Goal: Task Accomplishment & Management: Complete application form

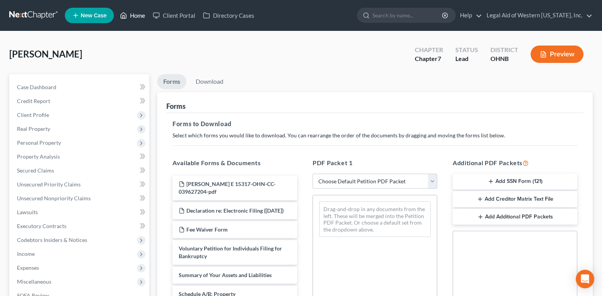
click at [139, 11] on link "Home" at bounding box center [132, 15] width 33 height 14
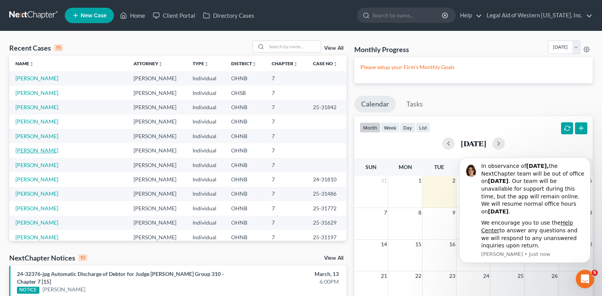
click at [33, 149] on link "[PERSON_NAME]" at bounding box center [36, 150] width 43 height 7
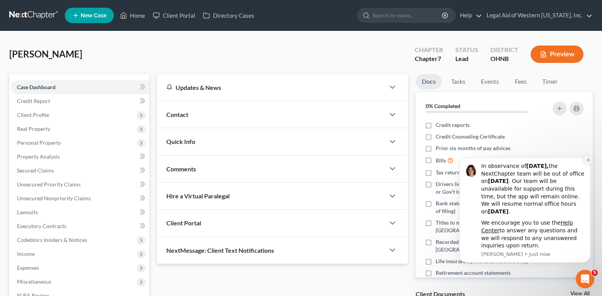
click at [587, 160] on icon "Dismiss notification" at bounding box center [589, 160] width 4 height 4
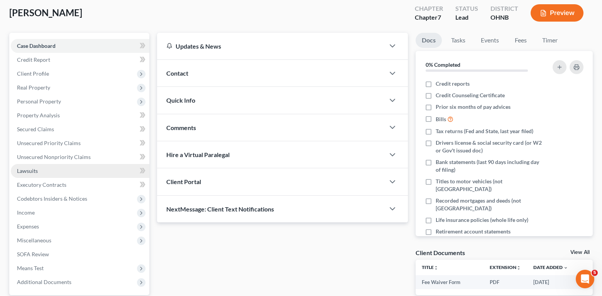
scroll to position [114, 0]
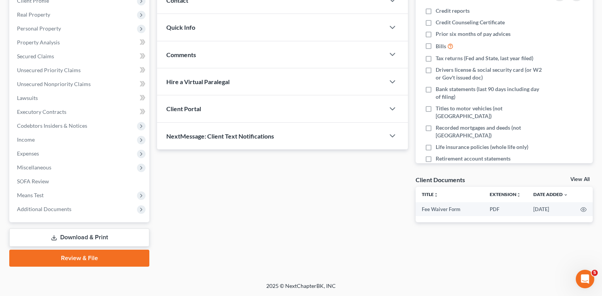
click at [92, 237] on link "Download & Print" at bounding box center [79, 238] width 140 height 18
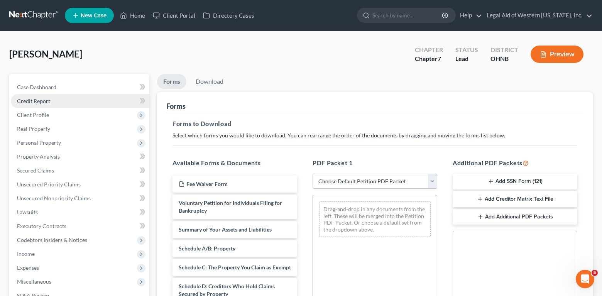
click at [37, 98] on span "Credit Report" at bounding box center [33, 101] width 33 height 7
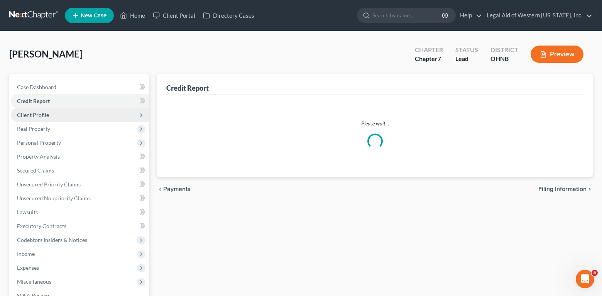
click at [39, 115] on span "Client Profile" at bounding box center [33, 115] width 32 height 7
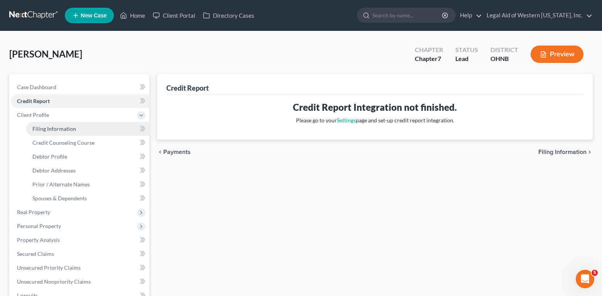
click at [68, 130] on span "Filing Information" at bounding box center [54, 129] width 44 height 7
select select "1"
select select "0"
select select "36"
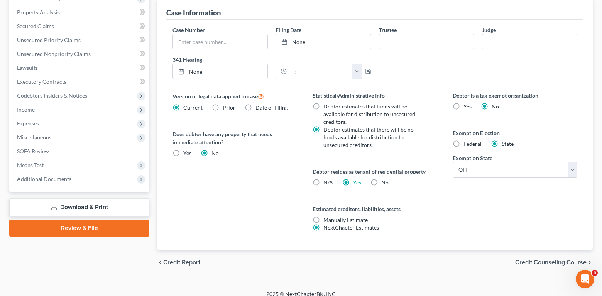
scroll to position [228, 0]
click at [521, 259] on span "Credit Counseling Course" at bounding box center [551, 262] width 71 height 6
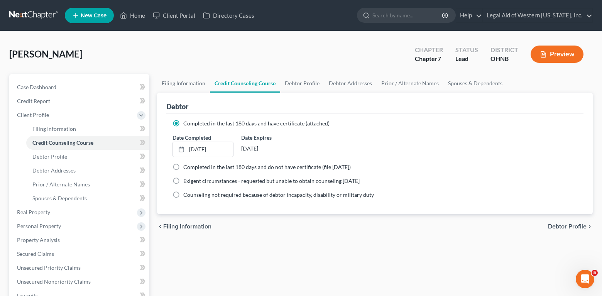
click at [564, 225] on span "Debtor Profile" at bounding box center [567, 227] width 39 height 6
select select "0"
select select "7"
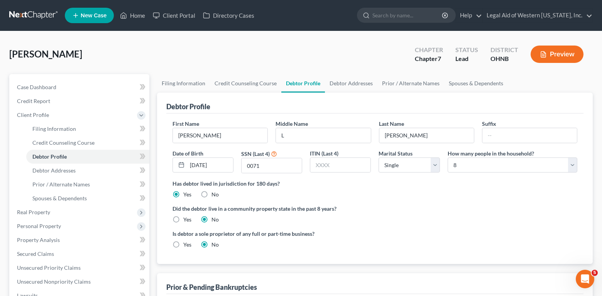
radio input "true"
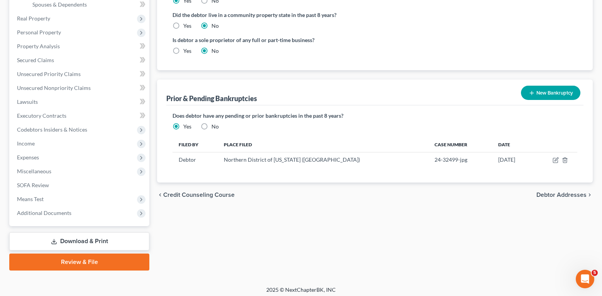
scroll to position [198, 0]
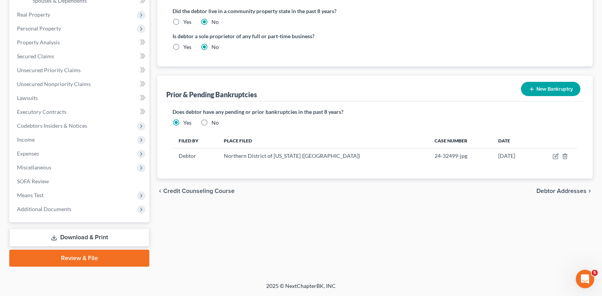
click at [543, 192] on span "Debtor Addresses" at bounding box center [562, 191] width 50 height 6
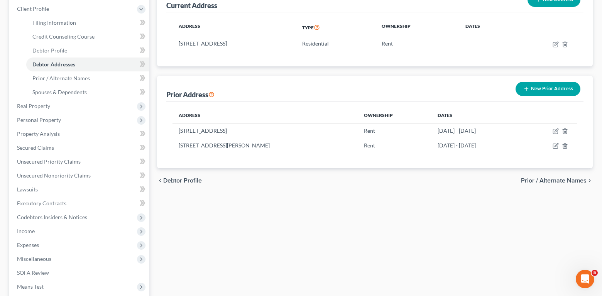
scroll to position [116, 0]
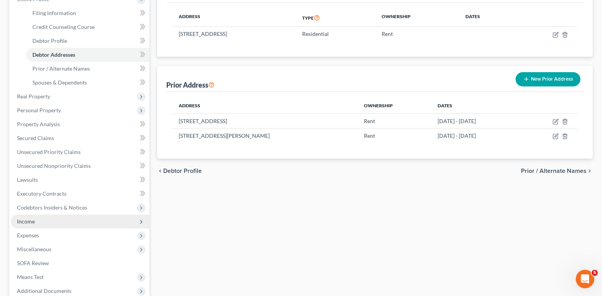
click at [30, 221] on span "Income" at bounding box center [26, 221] width 18 height 7
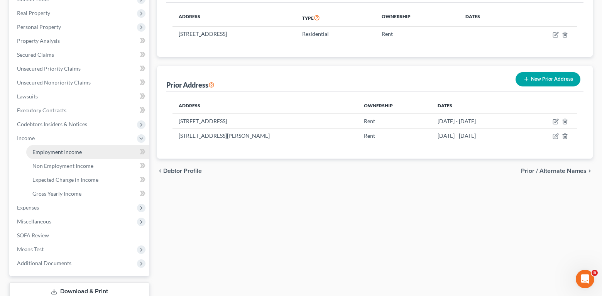
click at [70, 153] on span "Employment Income" at bounding box center [56, 152] width 49 height 7
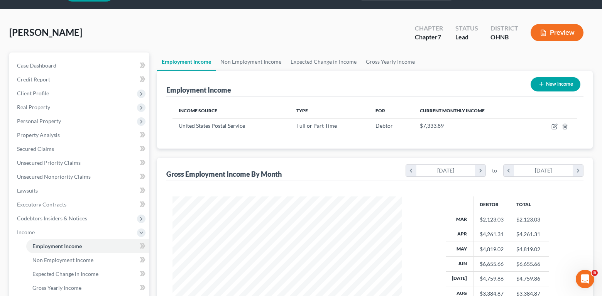
scroll to position [116, 0]
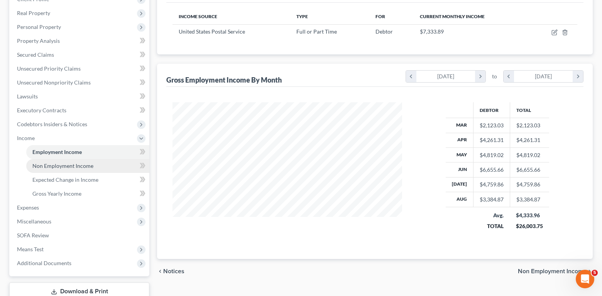
click at [64, 170] on link "Non Employment Income" at bounding box center [87, 166] width 123 height 14
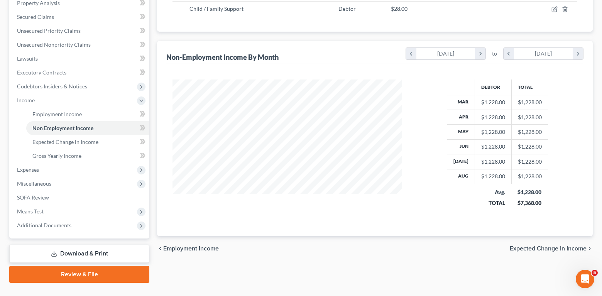
scroll to position [154, 0]
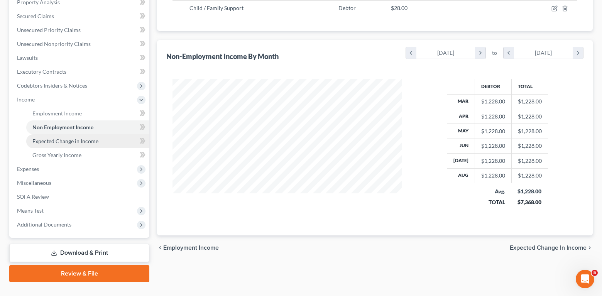
click at [89, 146] on link "Expected Change in Income" at bounding box center [87, 141] width 123 height 14
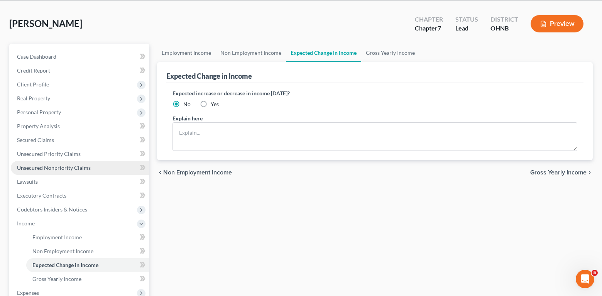
scroll to position [77, 0]
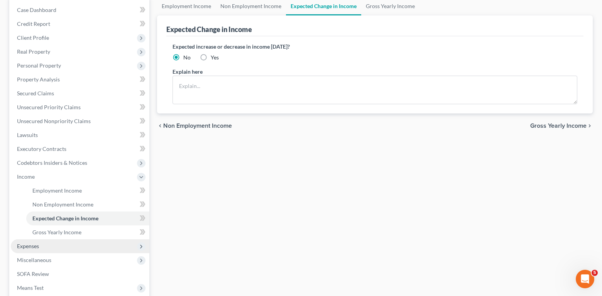
click at [50, 247] on span "Expenses" at bounding box center [80, 246] width 139 height 14
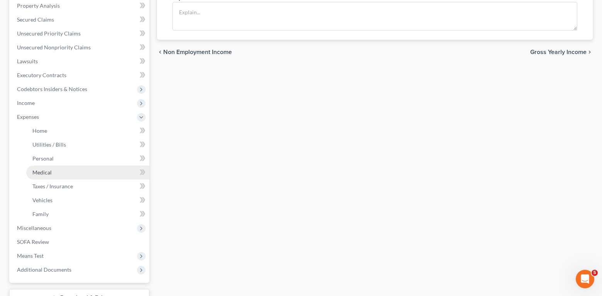
scroll to position [154, 0]
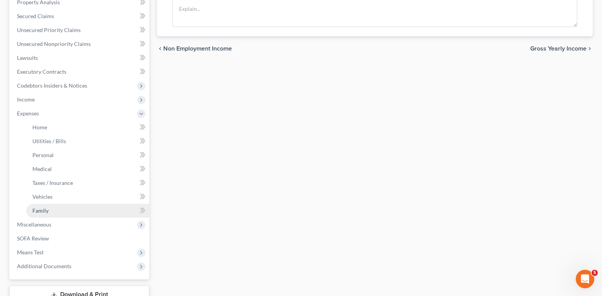
click at [64, 209] on link "Family" at bounding box center [87, 211] width 123 height 14
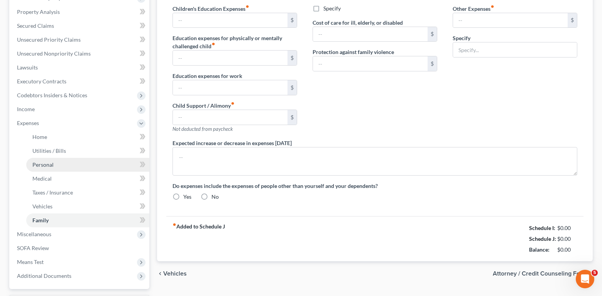
type input "0.00"
type input "336.00"
type input "0.00"
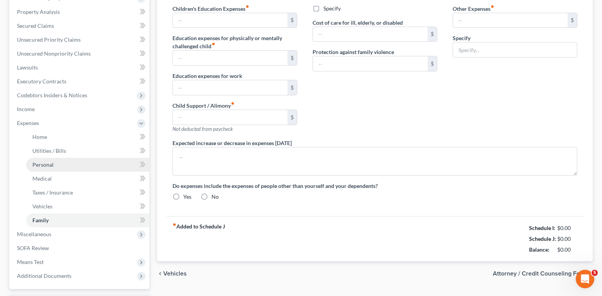
type input "0.00"
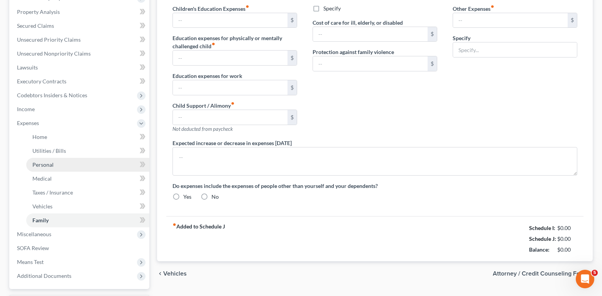
radio input "true"
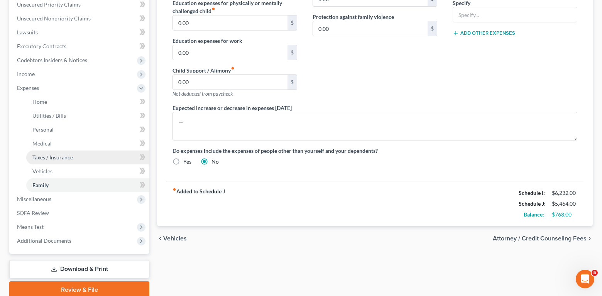
scroll to position [212, 0]
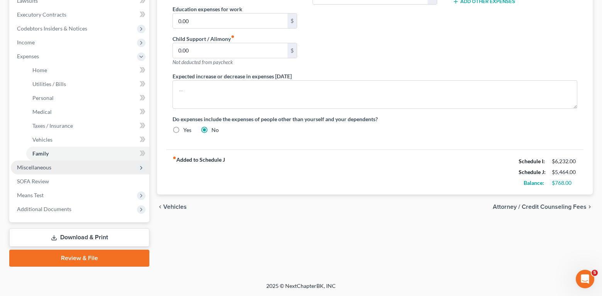
click at [48, 171] on span "Miscellaneous" at bounding box center [80, 168] width 139 height 14
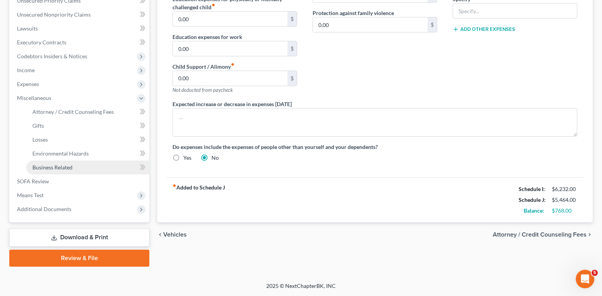
click at [52, 169] on span "Business Related" at bounding box center [52, 167] width 40 height 7
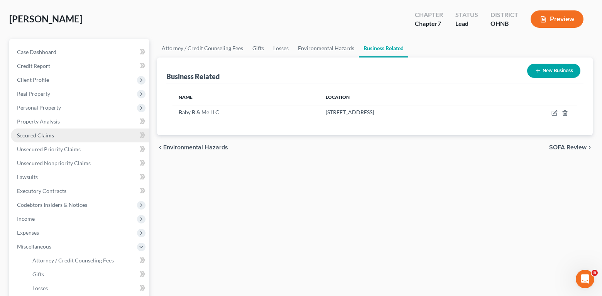
scroll to position [154, 0]
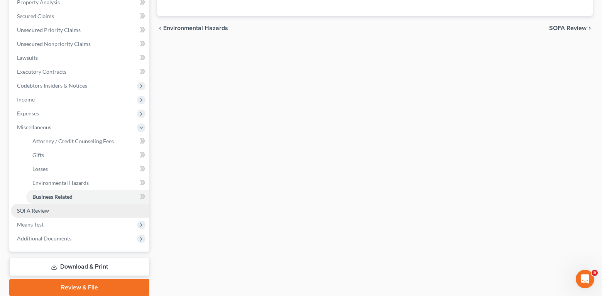
click at [59, 215] on link "SOFA Review" at bounding box center [80, 211] width 139 height 14
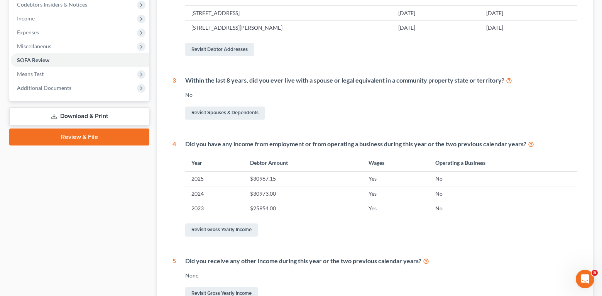
scroll to position [323, 0]
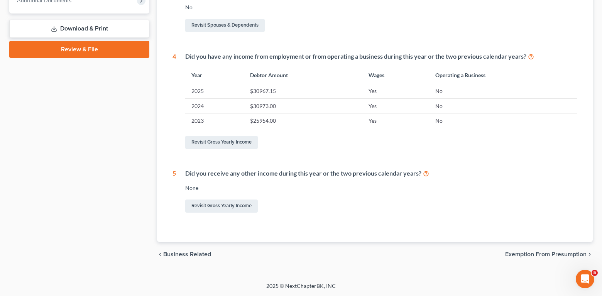
click at [552, 252] on span "Exemption from Presumption" at bounding box center [546, 254] width 81 height 6
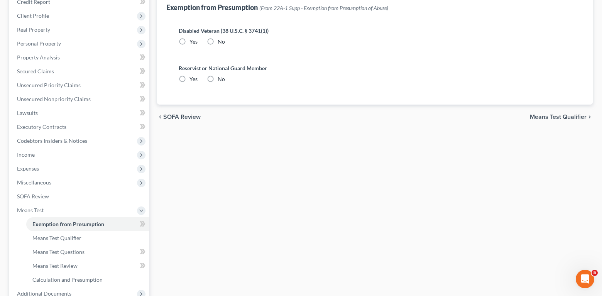
radio input "true"
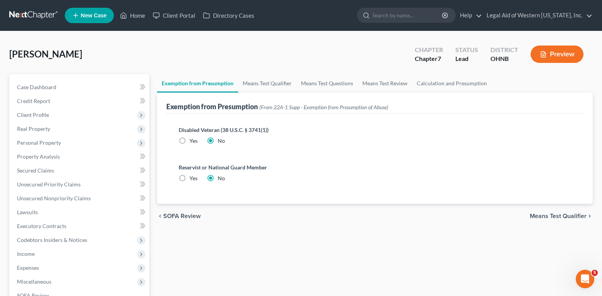
click at [554, 216] on span "Means Test Qualifier" at bounding box center [558, 216] width 57 height 6
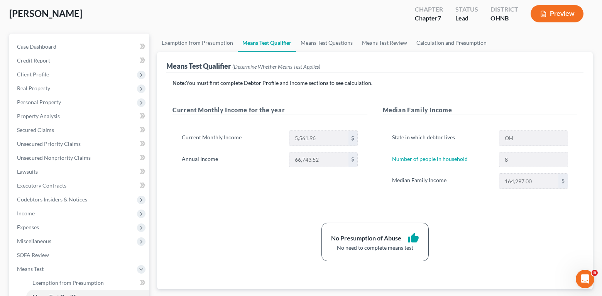
scroll to position [116, 0]
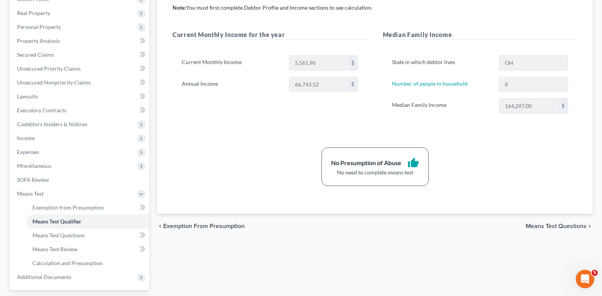
click at [550, 227] on span "Means Test Questions" at bounding box center [556, 226] width 61 height 6
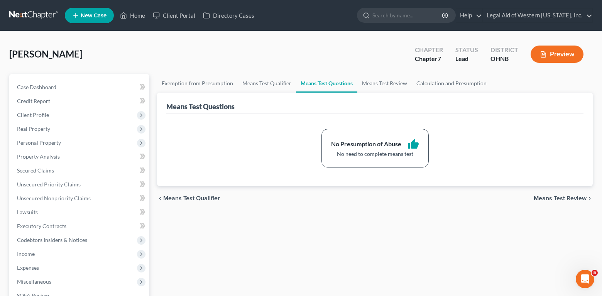
click at [555, 196] on span "Means Test Review" at bounding box center [560, 198] width 53 height 6
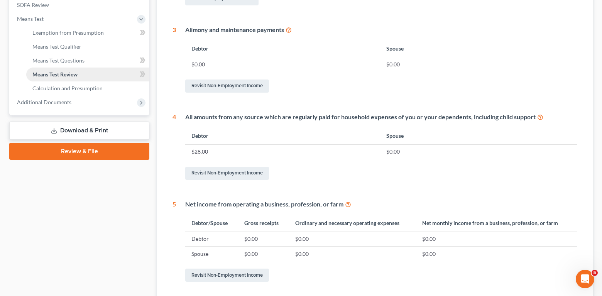
scroll to position [205, 0]
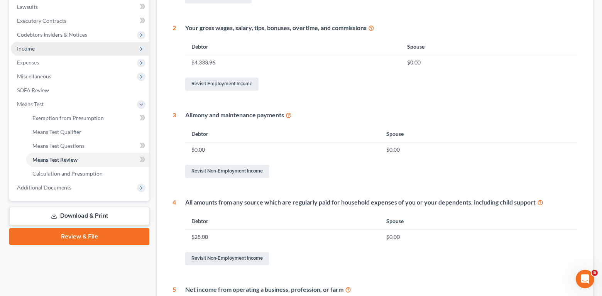
click at [55, 49] on span "Income" at bounding box center [80, 49] width 139 height 14
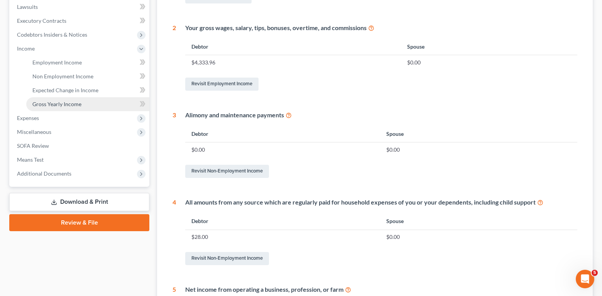
click at [56, 104] on span "Gross Yearly Income" at bounding box center [56, 104] width 49 height 7
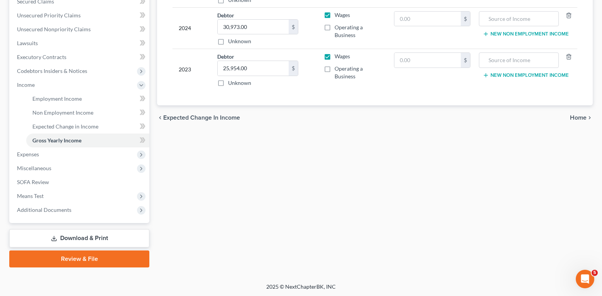
scroll to position [168, 0]
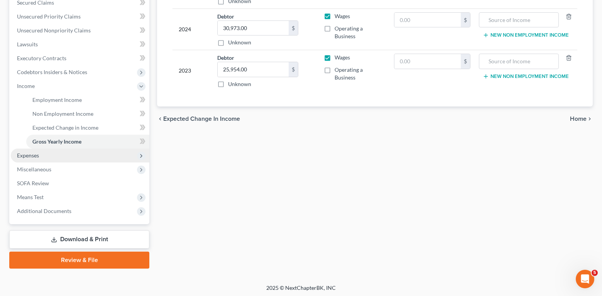
click at [68, 160] on span "Expenses" at bounding box center [80, 156] width 139 height 14
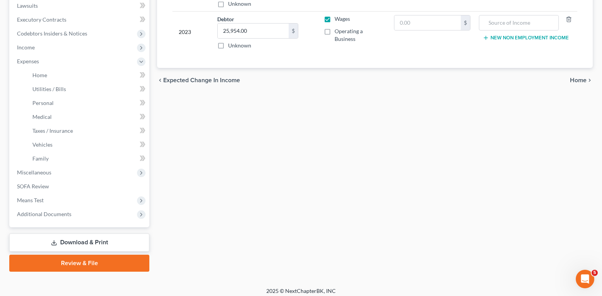
click at [62, 242] on link "Download & Print" at bounding box center [79, 243] width 140 height 18
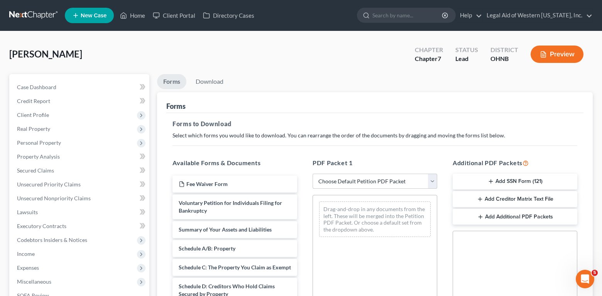
click at [392, 182] on select "Choose Default Petition PDF Packet Complete Bankruptcy Petition (all forms and …" at bounding box center [375, 181] width 125 height 15
select select "0"
click at [313, 174] on select "Choose Default Petition PDF Packet Complete Bankruptcy Petition (all forms and …" at bounding box center [375, 181] width 125 height 15
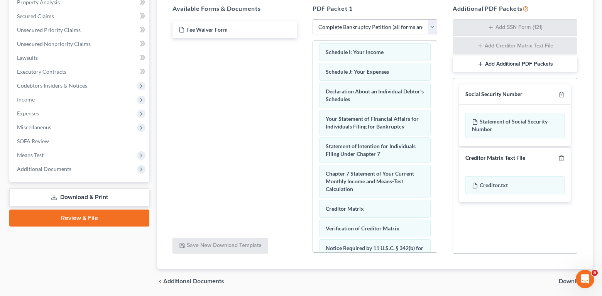
scroll to position [291, 0]
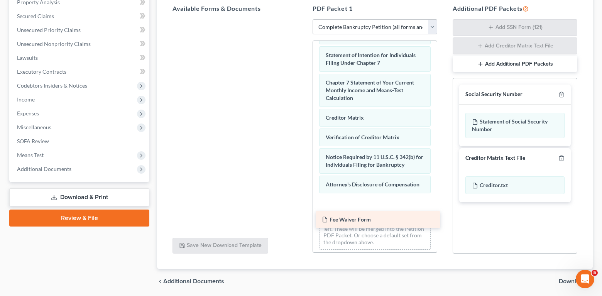
drag, startPoint x: 207, startPoint y: 26, endPoint x: 353, endPoint y: 215, distance: 239.1
click at [304, 19] on div "Fee Waiver Form Fee Waiver Form" at bounding box center [234, 19] width 137 height 0
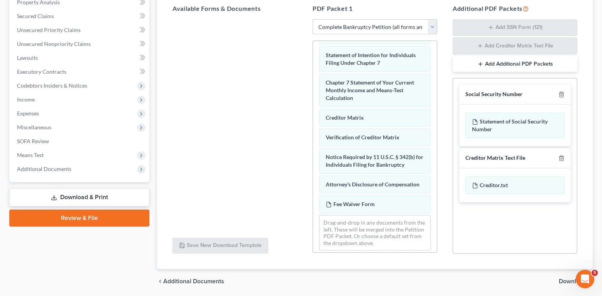
scroll to position [182, 0]
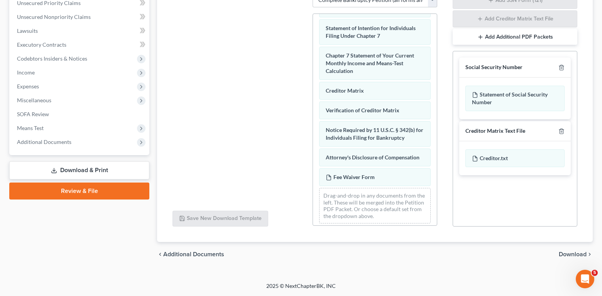
click at [569, 254] on span "Download" at bounding box center [573, 254] width 28 height 6
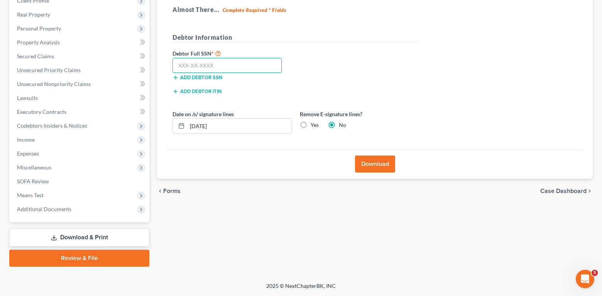
click at [207, 68] on input "text" at bounding box center [227, 65] width 109 height 15
click at [533, 95] on div "Almost There... Complete Required * Fields Debtor Information Debtor Full SSN *…" at bounding box center [374, 74] width 417 height 151
click at [219, 63] on input "text" at bounding box center [227, 65] width 109 height 15
type input "357-86-0071"
click at [311, 124] on label "Yes" at bounding box center [315, 125] width 8 height 8
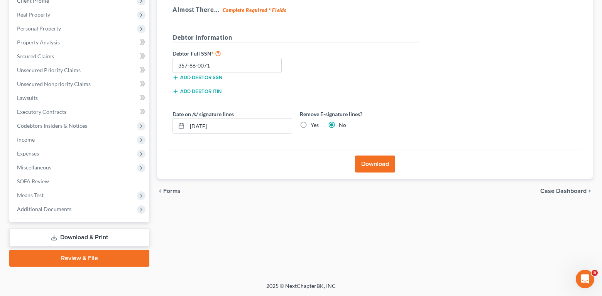
click at [314, 124] on input "Yes" at bounding box center [316, 123] width 5 height 5
radio input "true"
radio input "false"
click at [370, 165] on button "Download" at bounding box center [375, 164] width 40 height 17
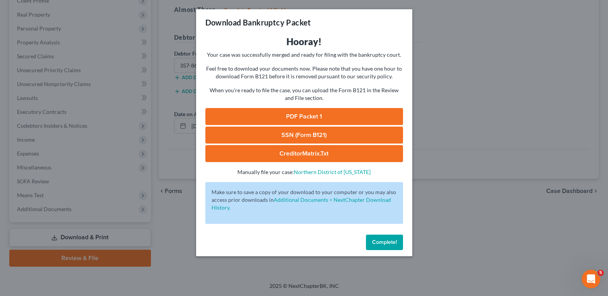
click at [306, 115] on link "PDF Packet 1" at bounding box center [304, 116] width 198 height 17
click at [318, 132] on link "SSN (Form B121)" at bounding box center [304, 135] width 198 height 17
click at [389, 239] on span "Complete!" at bounding box center [384, 242] width 25 height 7
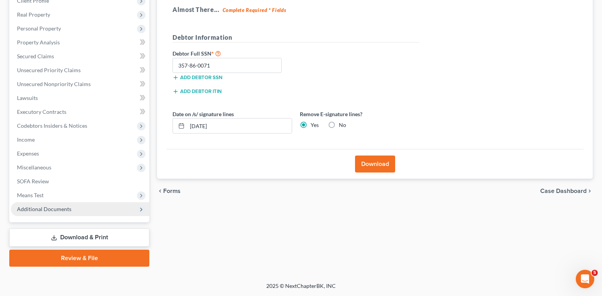
click at [54, 211] on span "Additional Documents" at bounding box center [44, 209] width 54 height 7
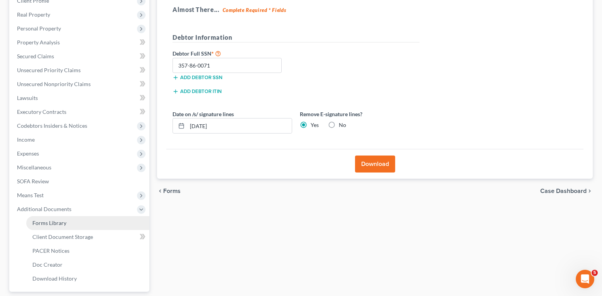
click at [57, 221] on span "Forms Library" at bounding box center [49, 223] width 34 height 7
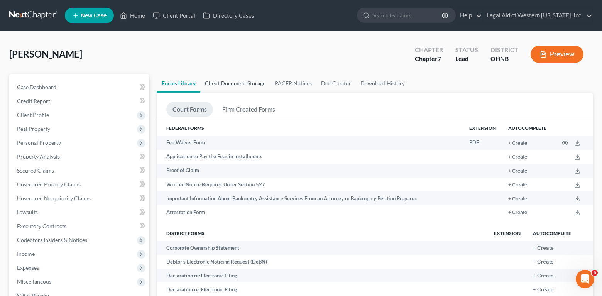
click at [244, 85] on link "Client Document Storage" at bounding box center [235, 83] width 70 height 19
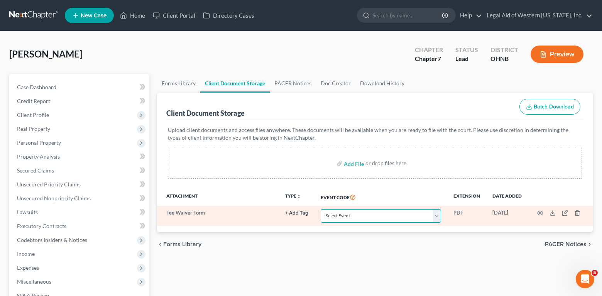
click at [417, 216] on select "Select Event 20 Largest Unsecured Creditors Amended List of Creditors (Fee) Ame…" at bounding box center [381, 216] width 120 height 14
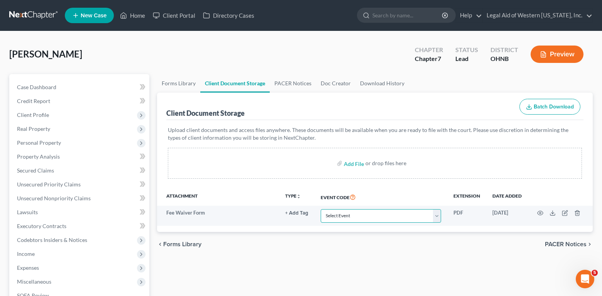
select select "4"
click at [321, 209] on select "Select Event 20 Largest Unsecured Creditors Amended List of Creditors (Fee) Ame…" at bounding box center [381, 216] width 120 height 14
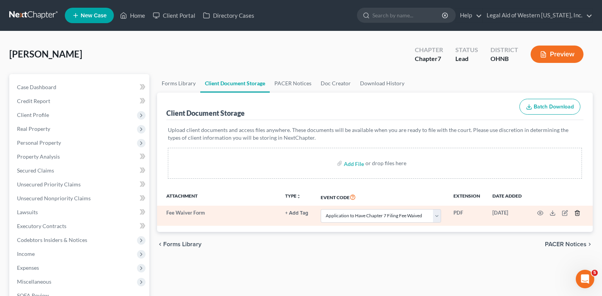
click at [578, 212] on polyline "button" at bounding box center [577, 212] width 5 height 0
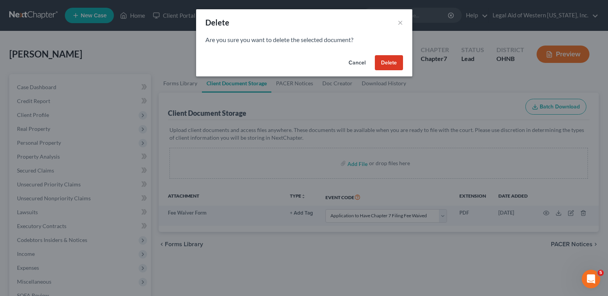
click at [381, 63] on button "Delete" at bounding box center [389, 62] width 28 height 15
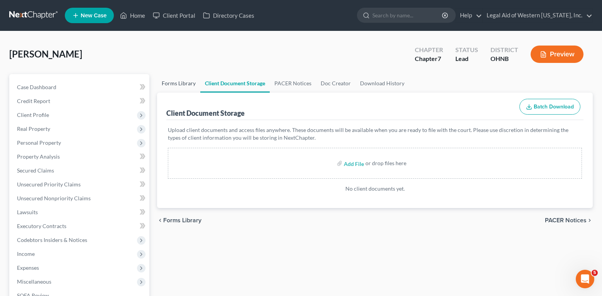
click at [171, 83] on link "Forms Library" at bounding box center [178, 83] width 43 height 19
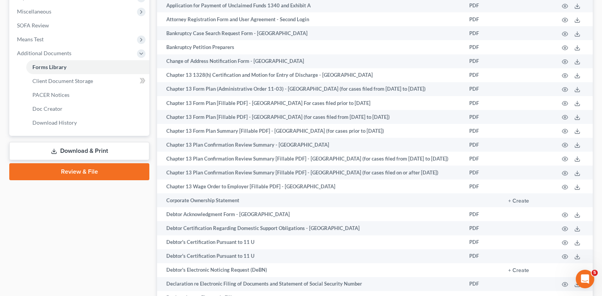
scroll to position [348, 0]
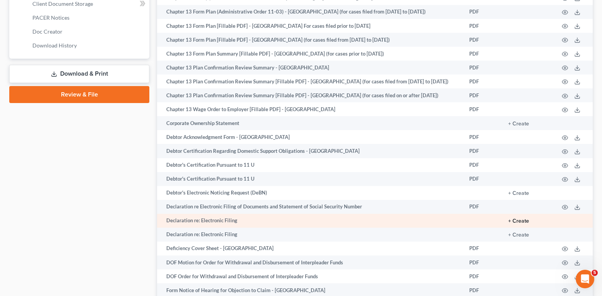
click at [518, 219] on button "+ Create" at bounding box center [519, 221] width 21 height 5
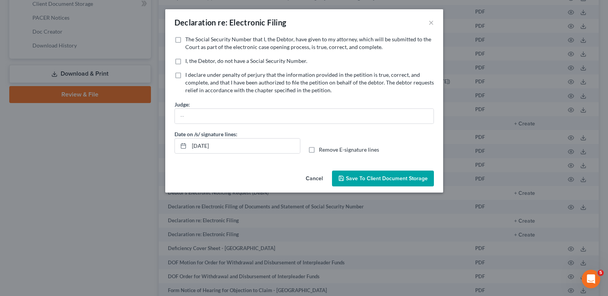
click at [185, 39] on label "The Social Security Number that I, the Debtor, have given to my attorney, which…" at bounding box center [309, 43] width 249 height 15
click at [188, 39] on input "The Social Security Number that I, the Debtor, have given to my attorney, which…" at bounding box center [190, 38] width 5 height 5
checkbox input "true"
click at [319, 150] on label "Remove E-signature lines" at bounding box center [349, 150] width 60 height 8
click at [322, 150] on input "Remove E-signature lines" at bounding box center [324, 148] width 5 height 5
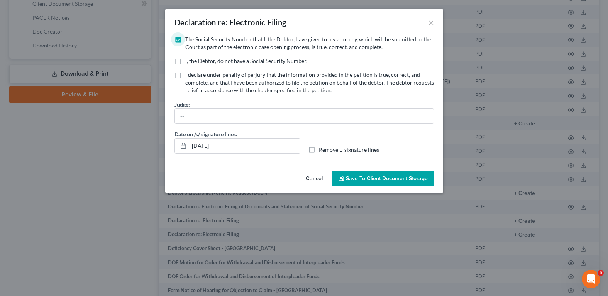
checkbox input "true"
click at [397, 180] on span "Save to Client Document Storage" at bounding box center [387, 178] width 82 height 7
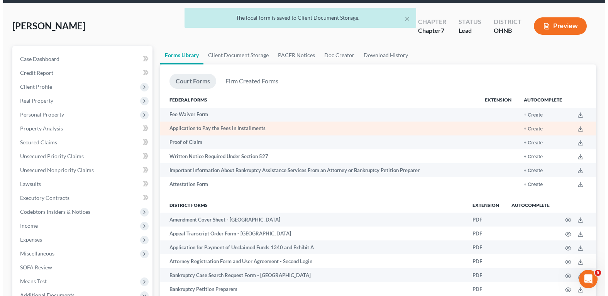
scroll to position [0, 0]
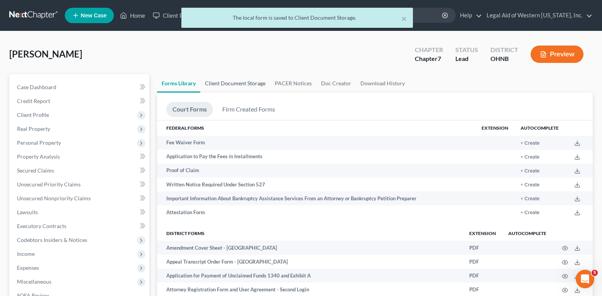
click at [238, 82] on link "Client Document Storage" at bounding box center [235, 83] width 70 height 19
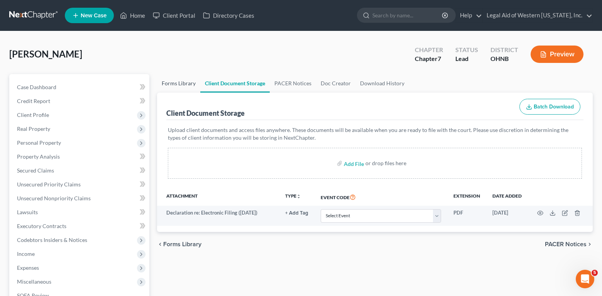
click at [176, 84] on link "Forms Library" at bounding box center [178, 83] width 43 height 19
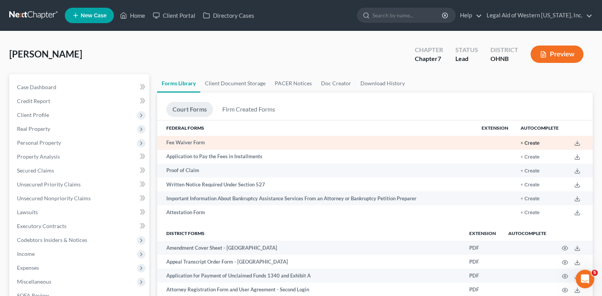
click at [526, 143] on button "+ Create" at bounding box center [530, 143] width 19 height 5
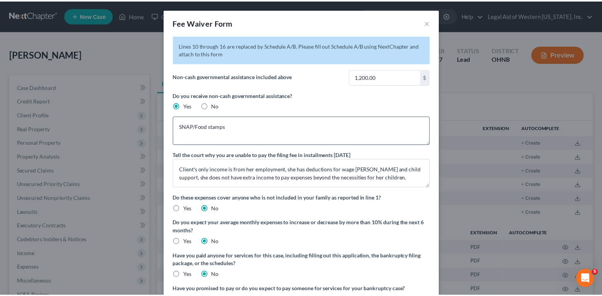
scroll to position [95, 0]
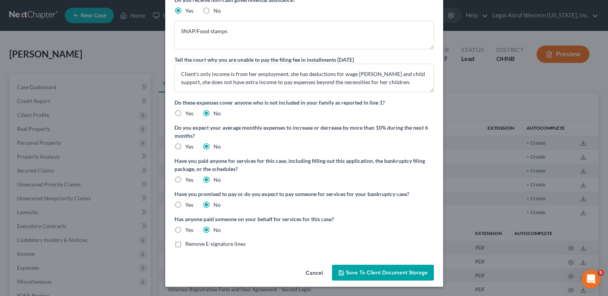
click at [397, 272] on span "Save to Client Document Storage" at bounding box center [387, 273] width 82 height 7
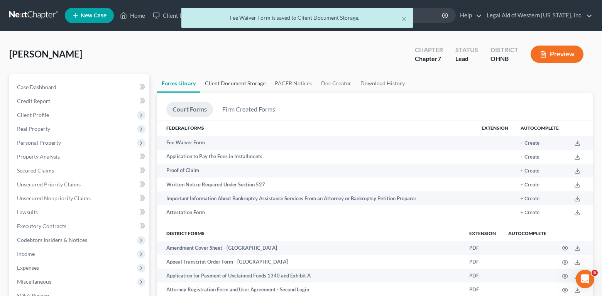
click at [249, 80] on link "Client Document Storage" at bounding box center [235, 83] width 70 height 19
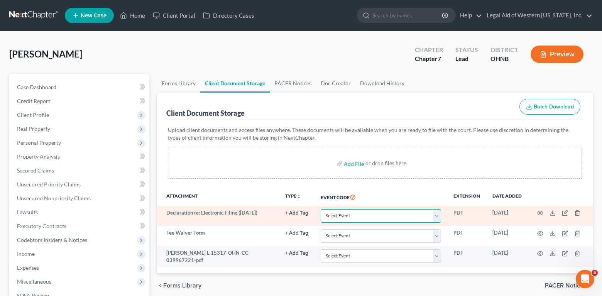
click at [352, 219] on select "Select Event 20 Largest Unsecured Creditors Amended List of Creditors (Fee) Ame…" at bounding box center [381, 216] width 120 height 14
select select "16"
click at [321, 209] on select "Select Event 20 Largest Unsecured Creditors Amended List of Creditors (Fee) Ame…" at bounding box center [381, 216] width 120 height 14
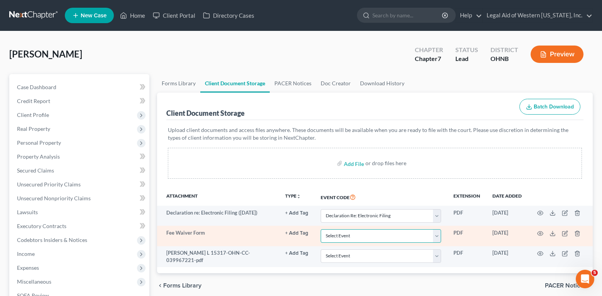
click at [381, 238] on select "Select Event 20 Largest Unsecured Creditors Amended List of Creditors (Fee) Ame…" at bounding box center [381, 236] width 120 height 14
select select "4"
click at [321, 229] on select "Select Event 20 Largest Unsecured Creditors Amended List of Creditors (Fee) Ame…" at bounding box center [381, 236] width 120 height 14
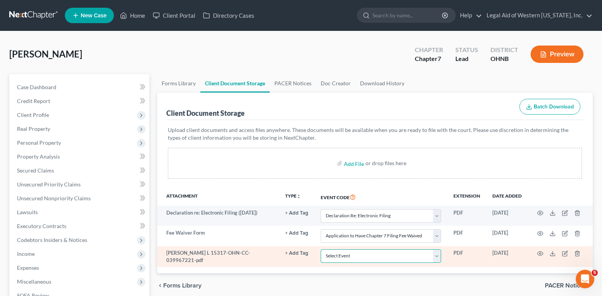
click at [362, 261] on select "Select Event 20 Largest Unsecured Creditors Amended List of Creditors (Fee) Ame…" at bounding box center [381, 256] width 120 height 14
select select "5"
click at [321, 249] on select "Select Event 20 Largest Unsecured Creditors Amended List of Creditors (Fee) Ame…" at bounding box center [381, 256] width 120 height 14
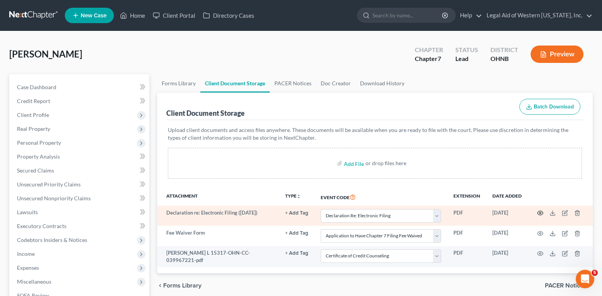
click at [541, 214] on icon "button" at bounding box center [541, 213] width 6 height 6
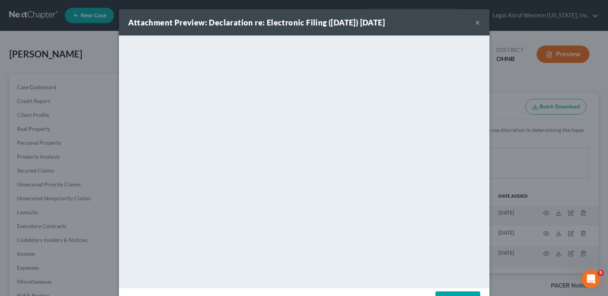
click at [476, 21] on button "×" at bounding box center [477, 22] width 5 height 9
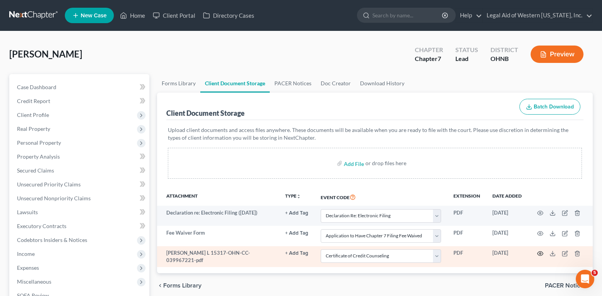
click at [541, 252] on icon "button" at bounding box center [541, 254] width 6 height 6
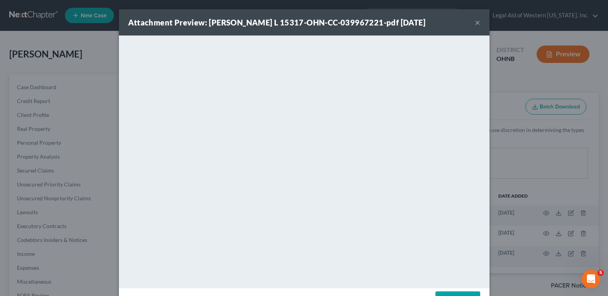
click at [543, 175] on div "Attachment Preview: [PERSON_NAME] L 15317-OHN-CC-039967221-pdf [DATE] × <object…" at bounding box center [304, 148] width 608 height 296
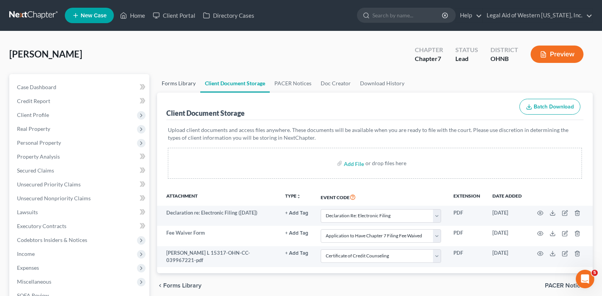
click at [177, 85] on link "Forms Library" at bounding box center [178, 83] width 43 height 19
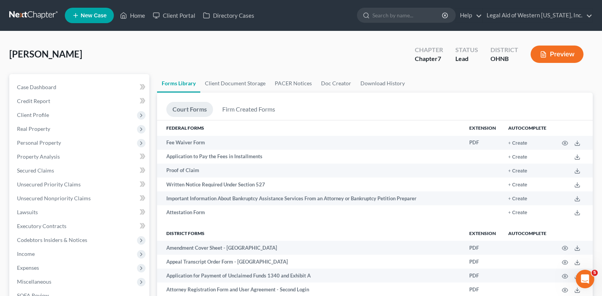
click at [216, 55] on div "[PERSON_NAME] Upgraded Chapter Chapter 7 Status Lead District [GEOGRAPHIC_DATA]…" at bounding box center [301, 58] width 584 height 34
click at [141, 19] on link "Home" at bounding box center [132, 15] width 33 height 14
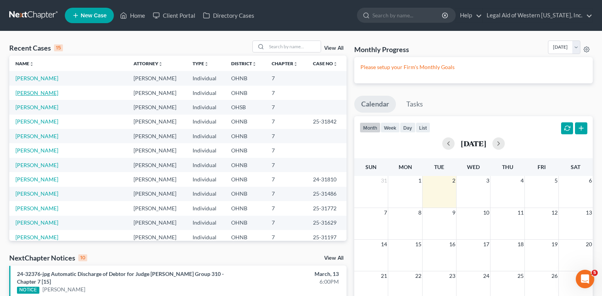
click at [46, 90] on link "[PERSON_NAME]" at bounding box center [36, 93] width 43 height 7
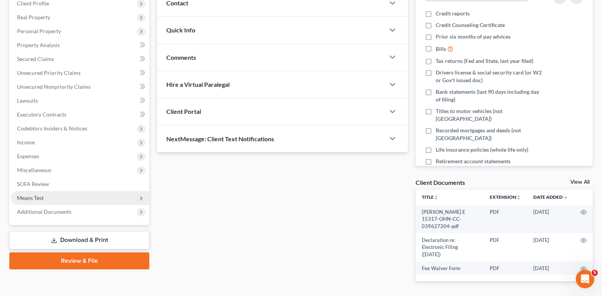
scroll to position [139, 0]
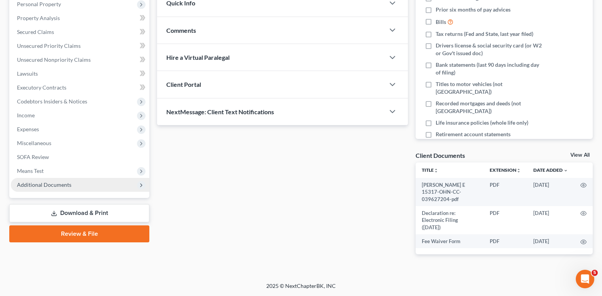
click at [49, 185] on span "Additional Documents" at bounding box center [44, 185] width 54 height 7
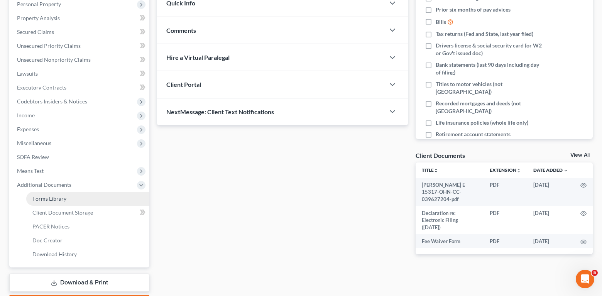
click at [56, 202] on link "Forms Library" at bounding box center [87, 199] width 123 height 14
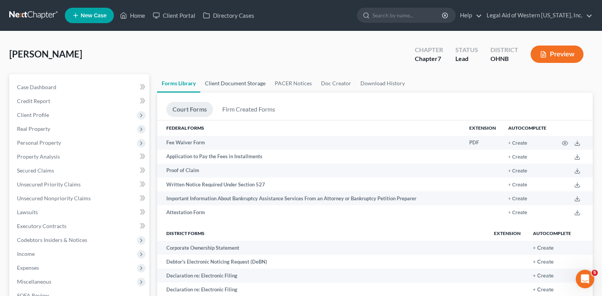
click at [243, 87] on link "Client Document Storage" at bounding box center [235, 83] width 70 height 19
select select "4"
select select "16"
select select "5"
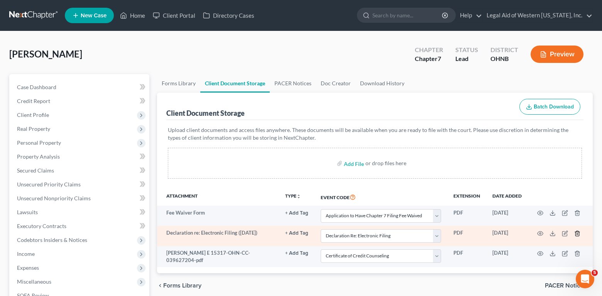
click at [579, 232] on polyline "button" at bounding box center [577, 232] width 5 height 0
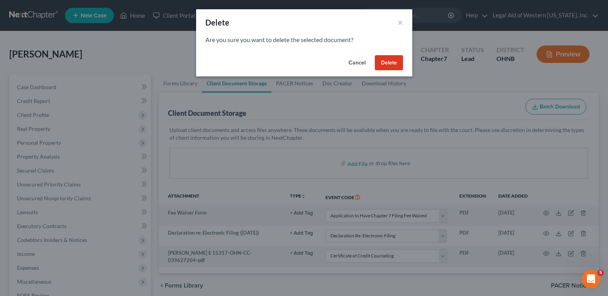
click at [395, 63] on button "Delete" at bounding box center [389, 62] width 28 height 15
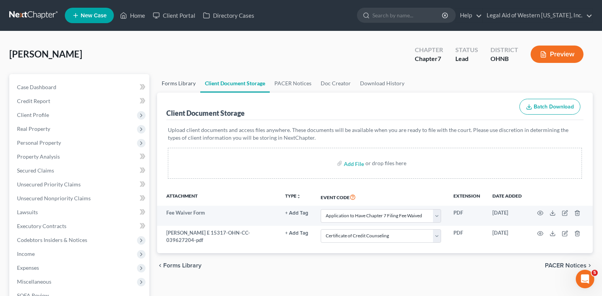
click at [172, 92] on link "Forms Library" at bounding box center [178, 83] width 43 height 19
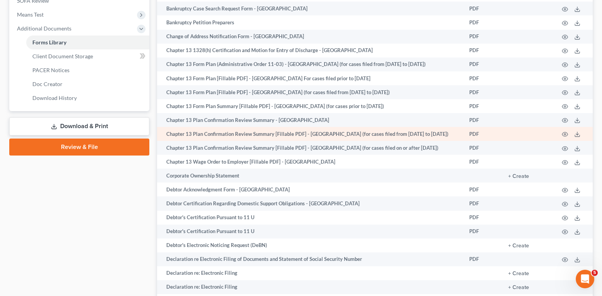
scroll to position [309, 0]
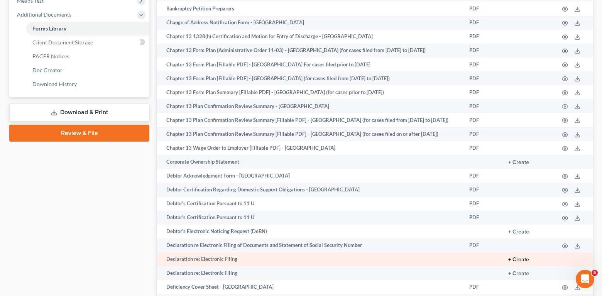
click at [524, 259] on button "+ Create" at bounding box center [519, 259] width 21 height 5
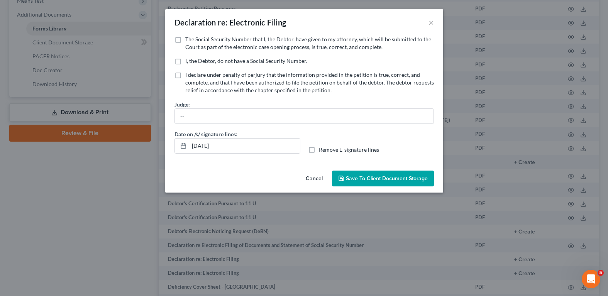
click at [319, 151] on label "Remove E-signature lines" at bounding box center [349, 150] width 60 height 8
click at [322, 151] on input "Remove E-signature lines" at bounding box center [324, 148] width 5 height 5
checkbox input "true"
click at [185, 40] on label "The Social Security Number that I, the Debtor, have given to my attorney, which…" at bounding box center [309, 43] width 249 height 15
click at [188, 40] on input "The Social Security Number that I, the Debtor, have given to my attorney, which…" at bounding box center [190, 38] width 5 height 5
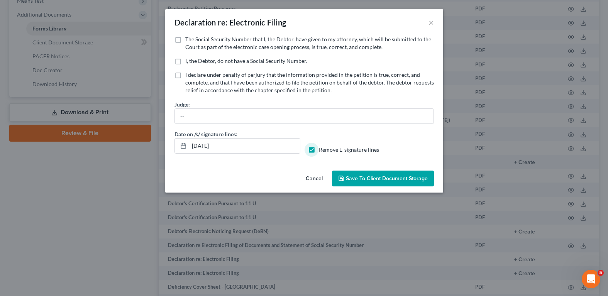
checkbox input "true"
click at [375, 181] on span "Save to Client Document Storage" at bounding box center [387, 178] width 82 height 7
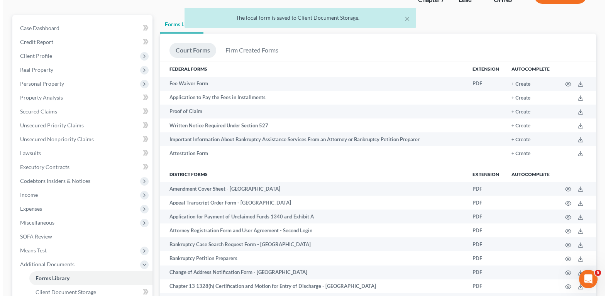
scroll to position [0, 0]
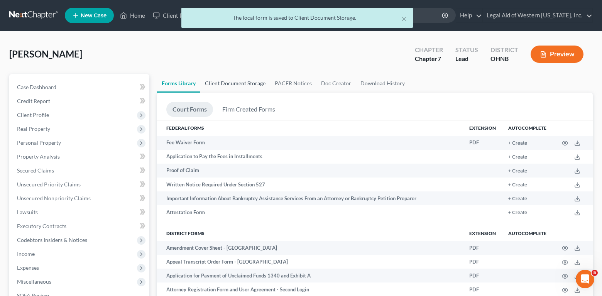
click at [234, 83] on link "Client Document Storage" at bounding box center [235, 83] width 70 height 19
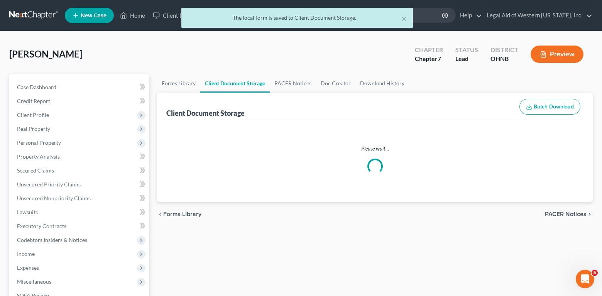
select select "4"
select select "5"
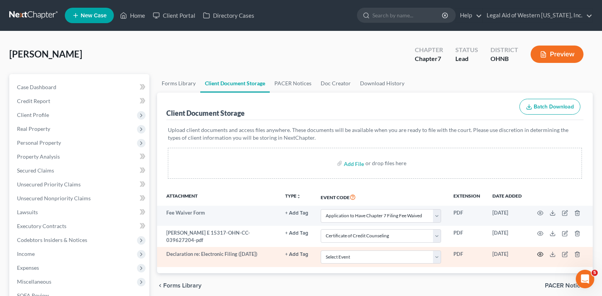
click at [543, 254] on icon "button" at bounding box center [541, 254] width 6 height 6
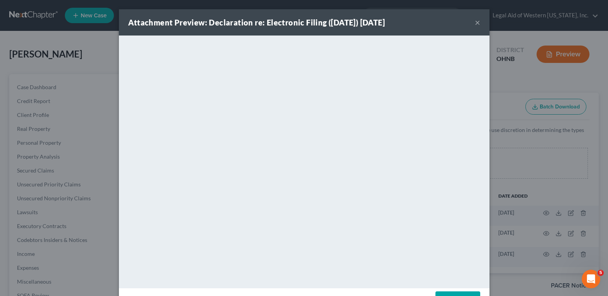
click at [451, 20] on div "Attachment Preview: Declaration re: Electronic Filing ([DATE]) [DATE] ×" at bounding box center [304, 22] width 371 height 26
click at [475, 22] on button "×" at bounding box center [477, 22] width 5 height 9
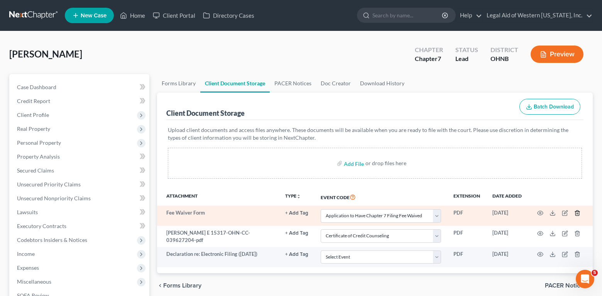
click at [577, 213] on icon "button" at bounding box center [578, 213] width 6 height 6
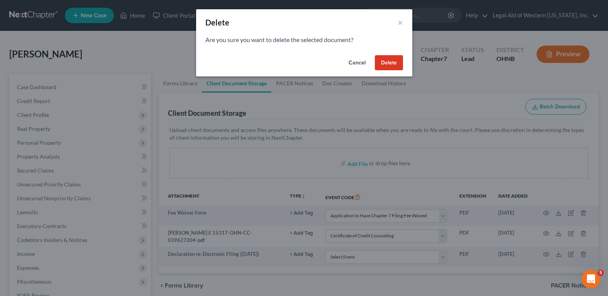
click at [382, 64] on button "Delete" at bounding box center [389, 62] width 28 height 15
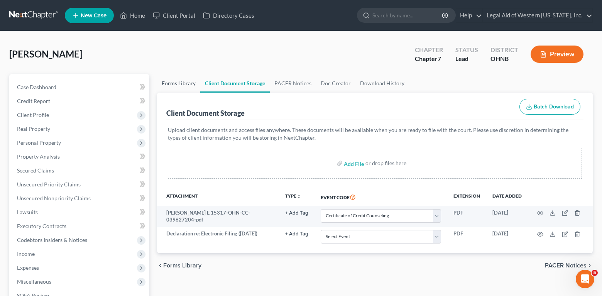
click at [170, 81] on link "Forms Library" at bounding box center [178, 83] width 43 height 19
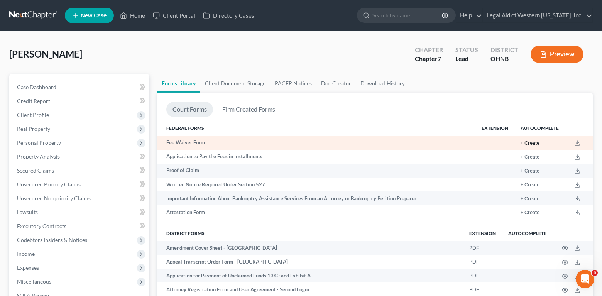
click at [531, 142] on button "+ Create" at bounding box center [530, 143] width 19 height 5
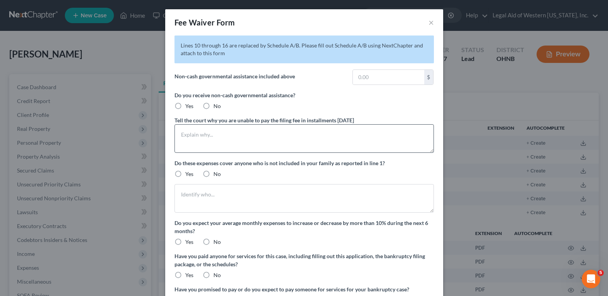
radio input "true"
type textarea "Medicaid"
type textarea "Client has no income, he supports adult nephew who has disability and minor chi…"
radio input "true"
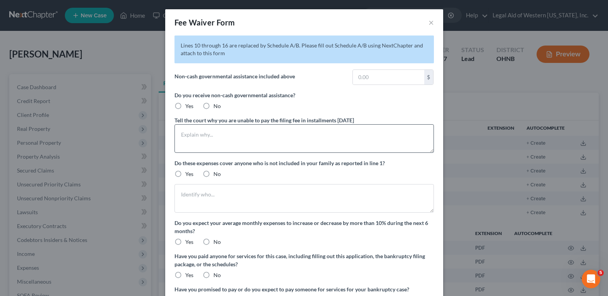
radio input "true"
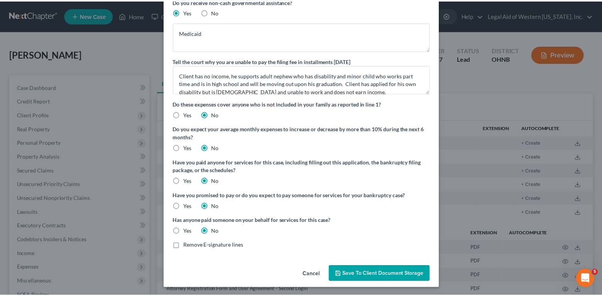
scroll to position [95, 0]
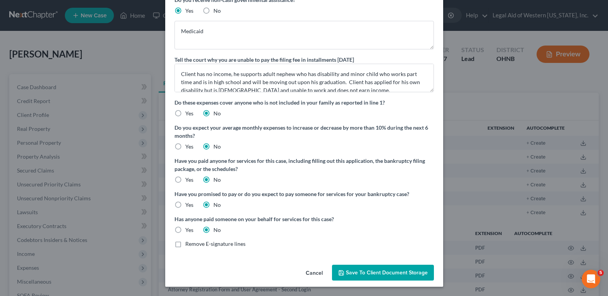
click at [366, 272] on span "Save to Client Document Storage" at bounding box center [387, 273] width 82 height 7
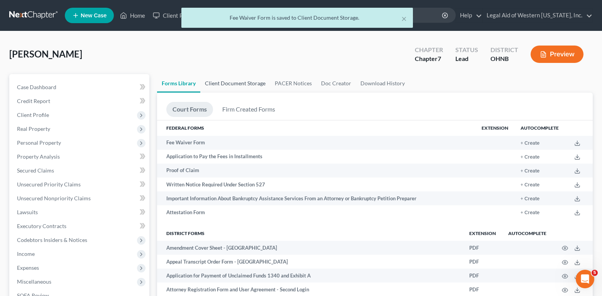
click at [244, 83] on link "Client Document Storage" at bounding box center [235, 83] width 70 height 19
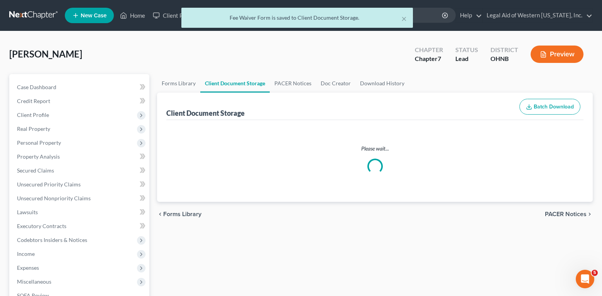
select select "5"
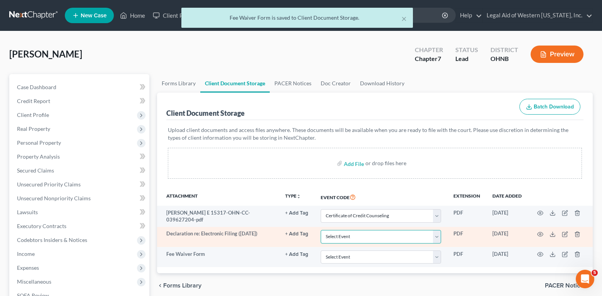
click at [356, 236] on select "Select Event 20 Largest Unsecured Creditors Amended List of Creditors (Fee) Ame…" at bounding box center [381, 237] width 120 height 14
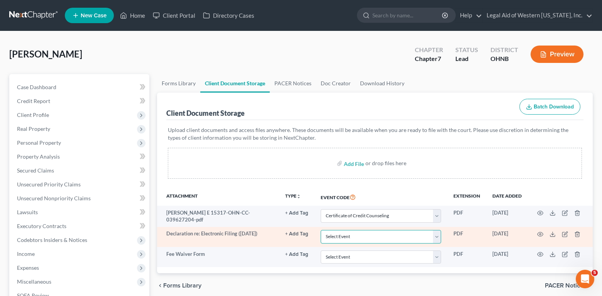
select select "16"
click at [321, 230] on select "Select Event 20 Largest Unsecured Creditors Amended List of Creditors (Fee) Ame…" at bounding box center [381, 237] width 120 height 14
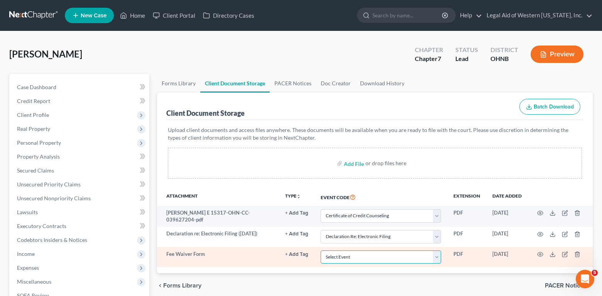
click at [351, 255] on select "Select Event 20 Largest Unsecured Creditors Amended List of Creditors (Fee) Ame…" at bounding box center [381, 258] width 120 height 14
select select "4"
click at [321, 251] on select "Select Event 20 Largest Unsecured Creditors Amended List of Creditors (Fee) Ame…" at bounding box center [381, 258] width 120 height 14
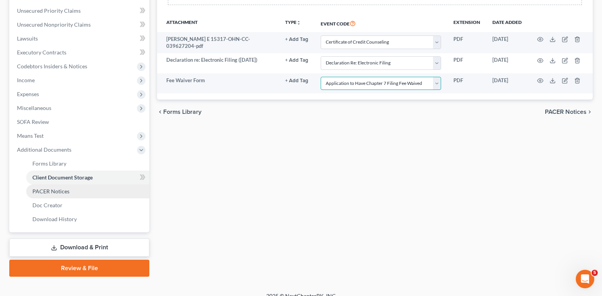
scroll to position [184, 0]
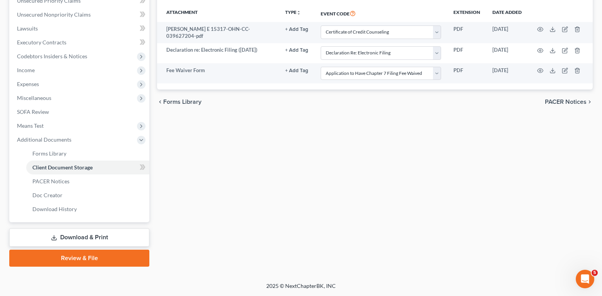
click at [91, 239] on link "Download & Print" at bounding box center [79, 238] width 140 height 18
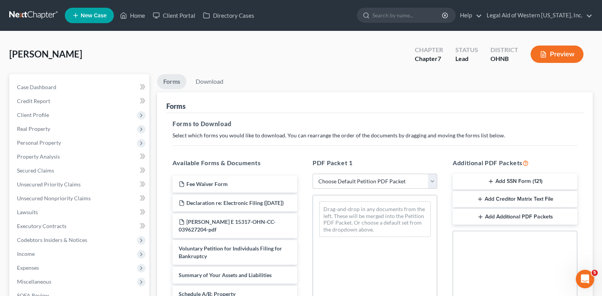
click at [372, 179] on select "Choose Default Petition PDF Packet Complete Bankruptcy Petition (all forms and …" at bounding box center [375, 181] width 125 height 15
select select "0"
click at [313, 174] on select "Choose Default Petition PDF Packet Complete Bankruptcy Petition (all forms and …" at bounding box center [375, 181] width 125 height 15
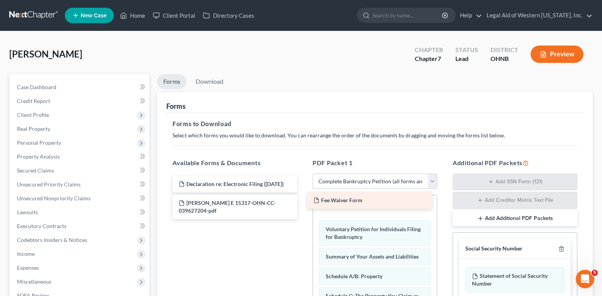
drag, startPoint x: 243, startPoint y: 182, endPoint x: 377, endPoint y: 198, distance: 135.0
click at [304, 198] on div "Fee Waiver Form Fee Waiver Form Declaration re: Electronic Filing ([DATE]) [PER…" at bounding box center [234, 198] width 137 height 44
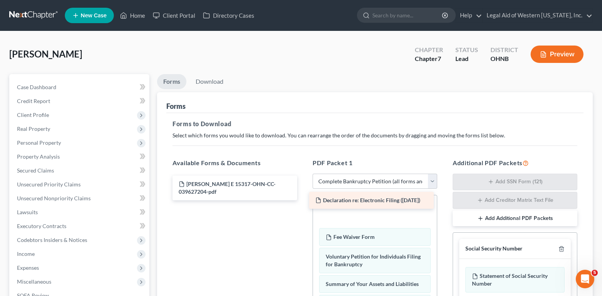
drag, startPoint x: 245, startPoint y: 184, endPoint x: 382, endPoint y: 200, distance: 137.7
click at [304, 200] on div "Declaration re: Electronic Filing ([DATE]) Declaration re: Electronic Filing ([…" at bounding box center [234, 188] width 137 height 25
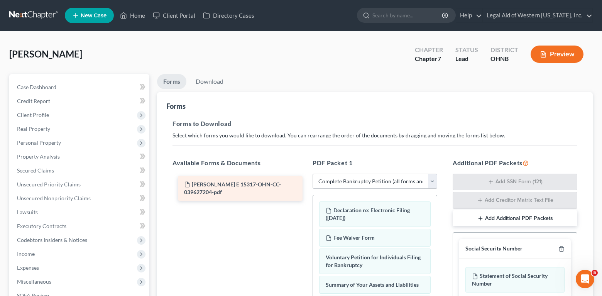
drag, startPoint x: 265, startPoint y: 188, endPoint x: 270, endPoint y: 188, distance: 5.4
click at [270, 188] on div "[PERSON_NAME] E 15317-OHN-CC-039627204-pdf [PERSON_NAME] E 15317-OHN-CC-0396272…" at bounding box center [234, 188] width 137 height 25
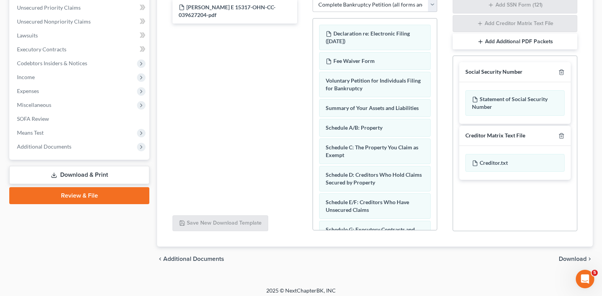
scroll to position [182, 0]
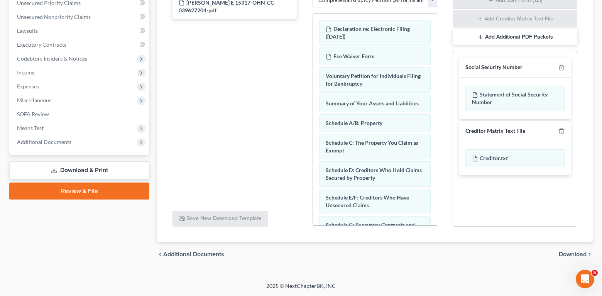
click at [562, 252] on span "Download" at bounding box center [573, 254] width 28 height 6
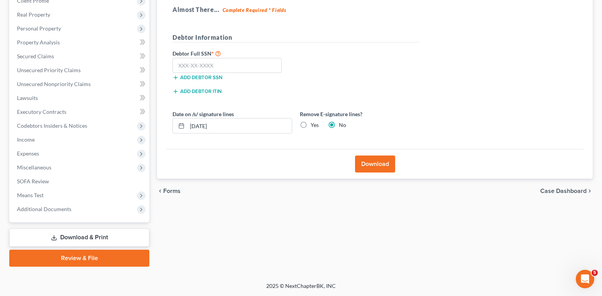
scroll to position [114, 0]
click at [223, 60] on input "text" at bounding box center [227, 65] width 109 height 15
type input "293-82-2432"
click at [311, 124] on label "Yes" at bounding box center [315, 125] width 8 height 8
click at [314, 124] on input "Yes" at bounding box center [316, 123] width 5 height 5
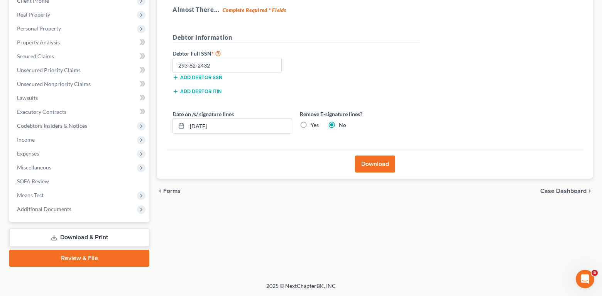
radio input "true"
radio input "false"
click at [380, 163] on button "Download" at bounding box center [375, 164] width 40 height 17
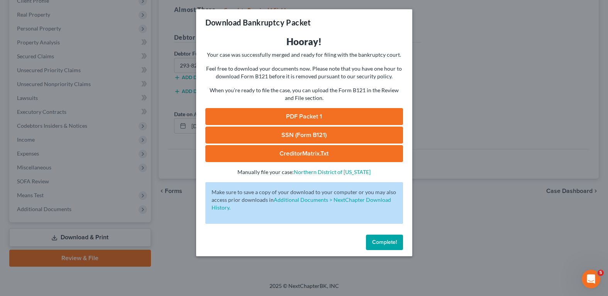
click at [326, 114] on link "PDF Packet 1" at bounding box center [304, 116] width 198 height 17
click at [320, 135] on link "SSN (Form B121)" at bounding box center [304, 135] width 198 height 17
